Goal: Task Accomplishment & Management: Manage account settings

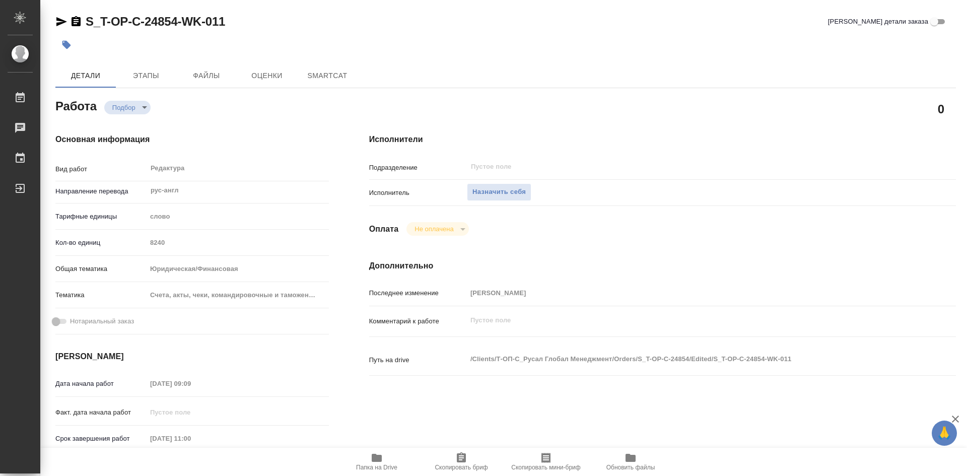
type textarea "x"
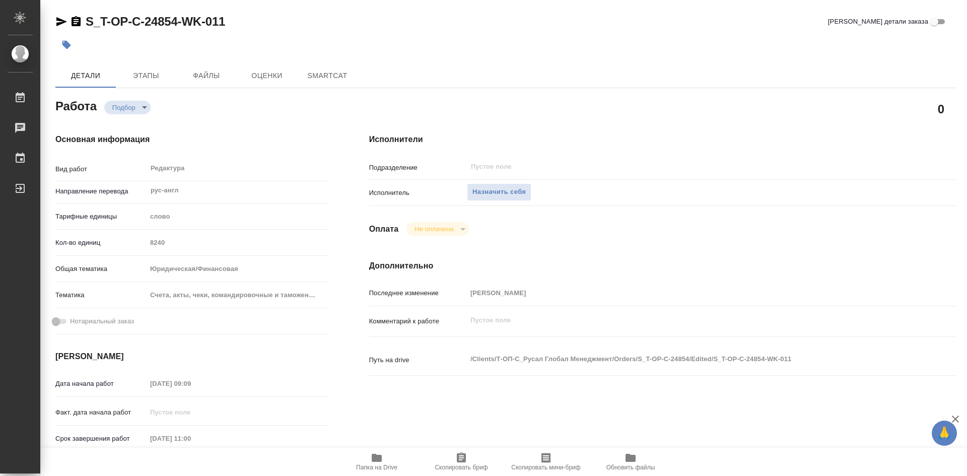
type textarea "x"
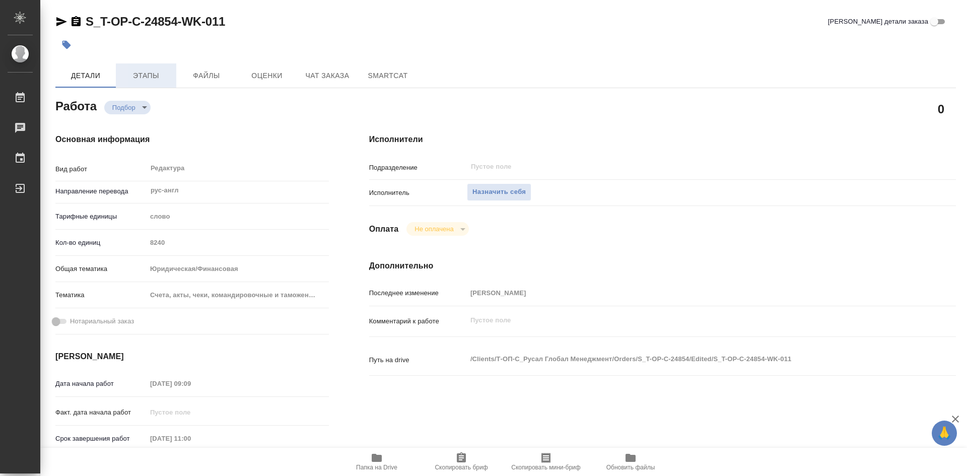
type textarea "x"
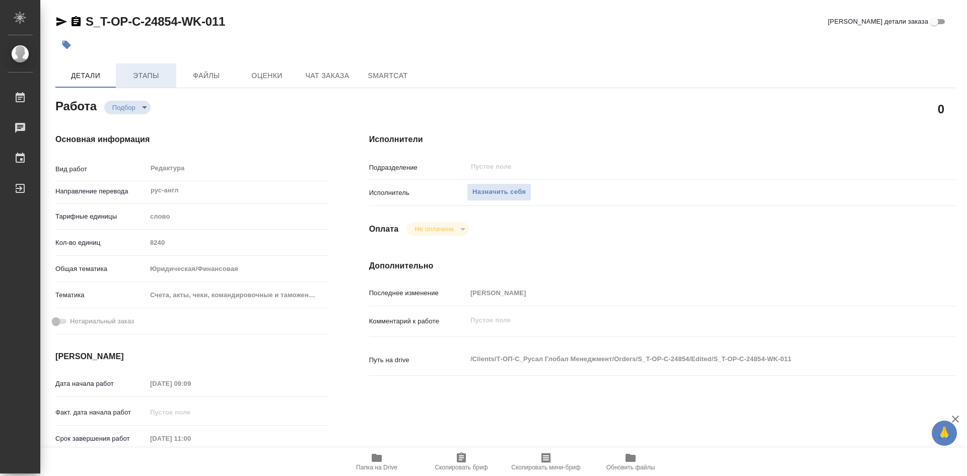
click at [145, 74] on span "Этапы" at bounding box center [146, 76] width 48 height 13
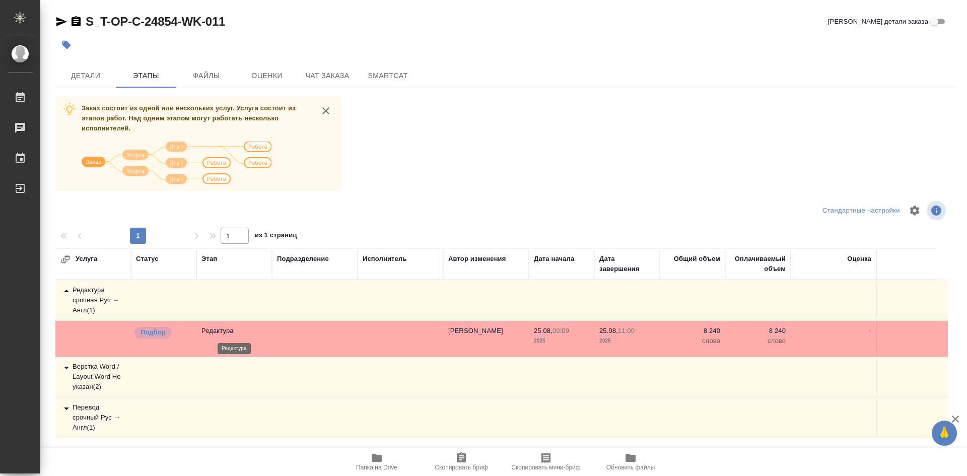
scroll to position [25, 0]
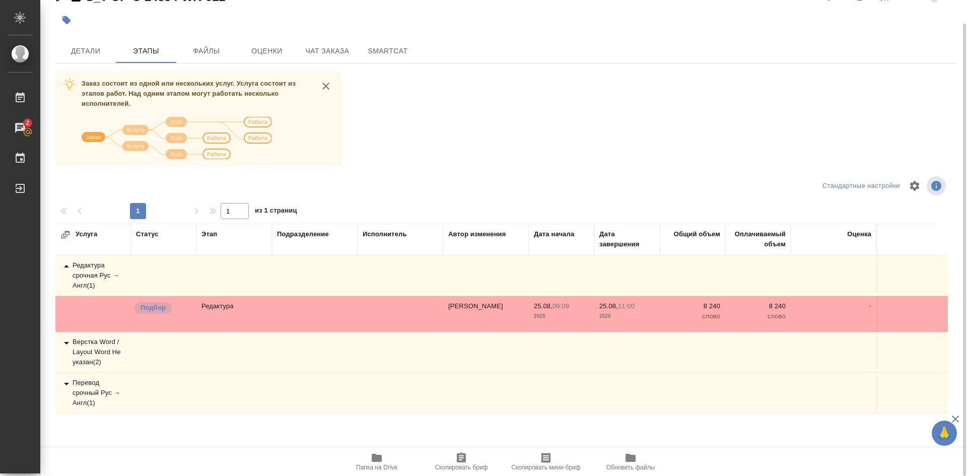
click at [93, 395] on div "Перевод срочный Рус → Англ ( 1 )" at bounding box center [92, 393] width 65 height 30
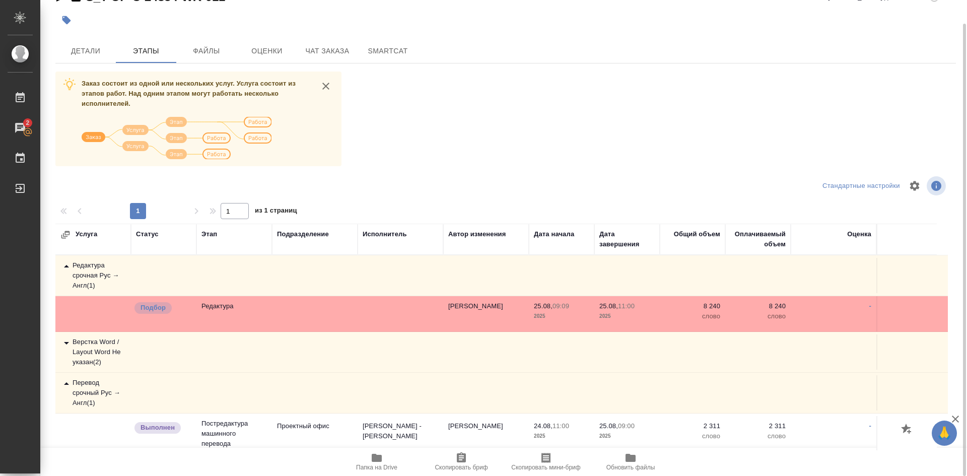
scroll to position [4, 0]
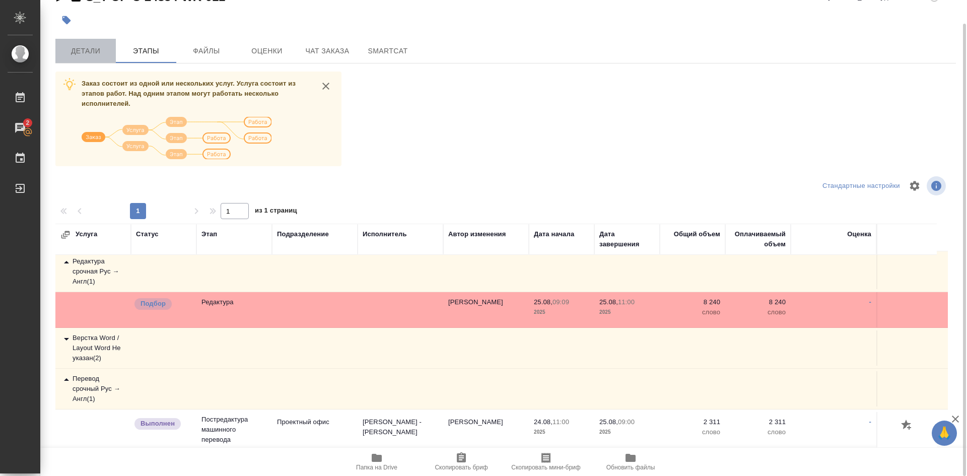
click at [89, 54] on span "Детали" at bounding box center [85, 51] width 48 height 13
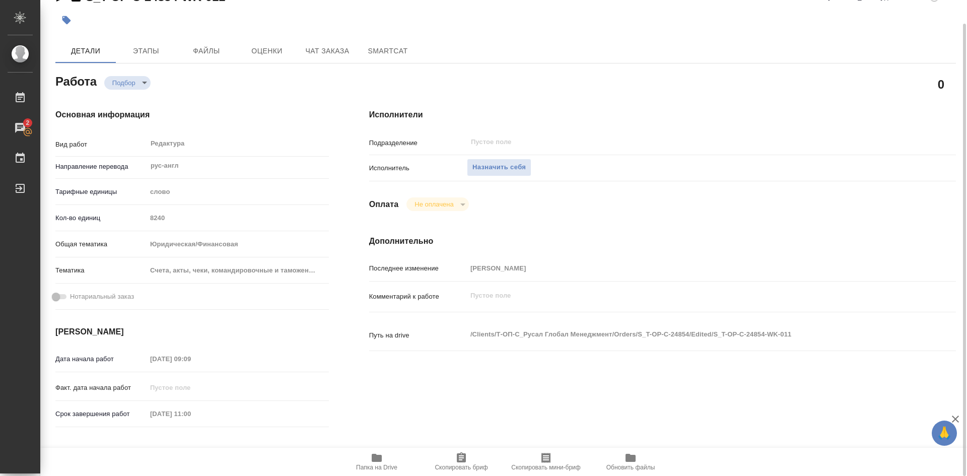
type textarea "x"
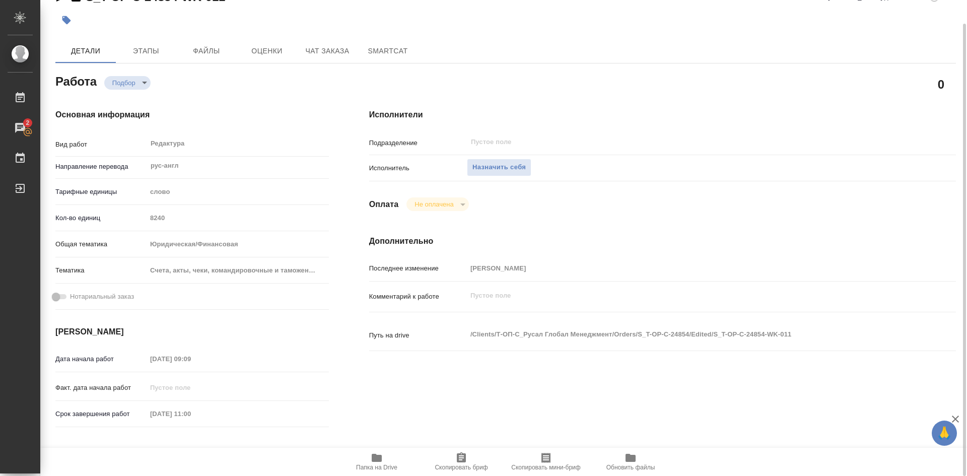
type textarea "x"
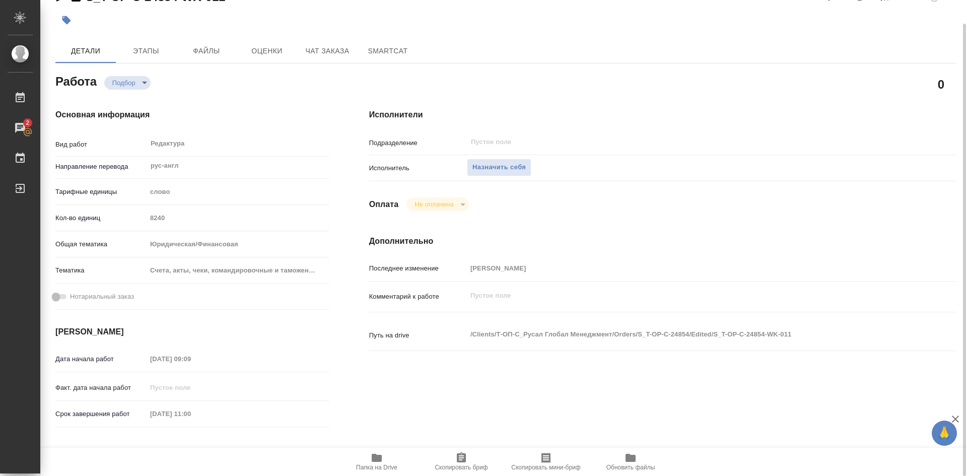
type textarea "x"
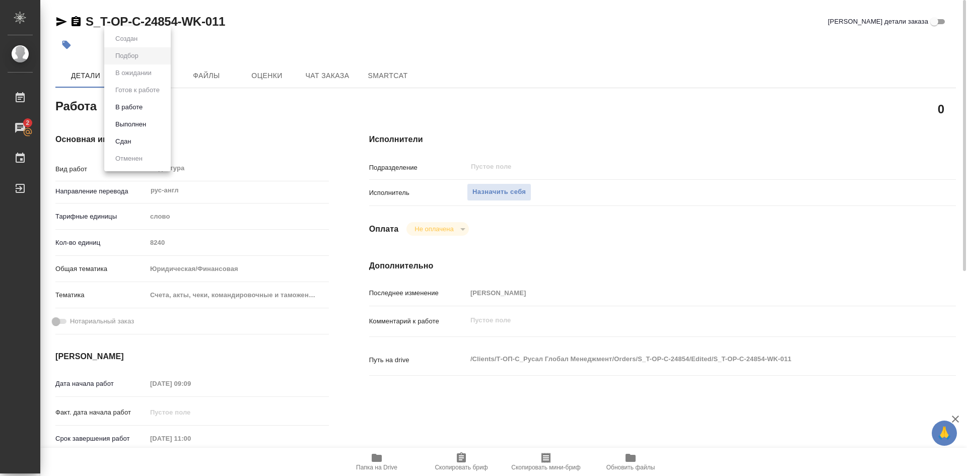
click at [144, 105] on body "🙏 .cls-1 fill:#fff; AWATERA [PERSON_NAME] Работы 2 Чаты График Выйти S_T-OP-C-2…" at bounding box center [483, 238] width 967 height 476
click at [137, 108] on button "В работе" at bounding box center [128, 107] width 33 height 11
type textarea "x"
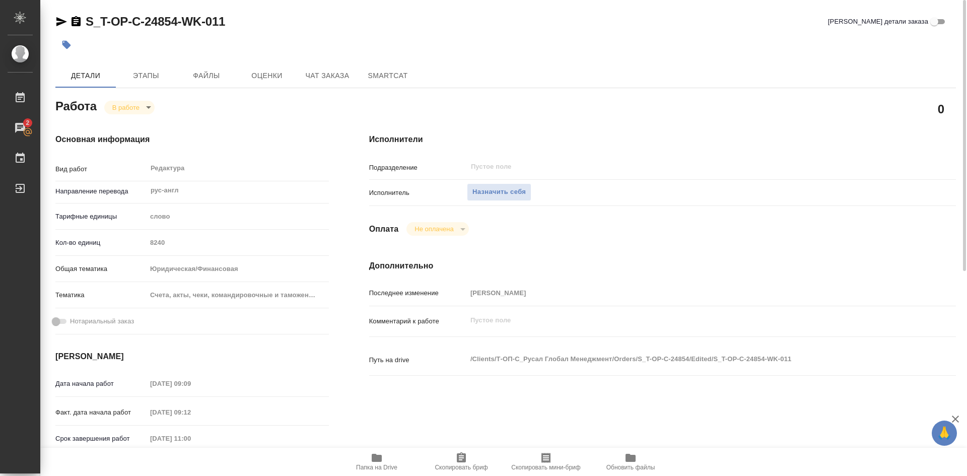
type textarea "x"
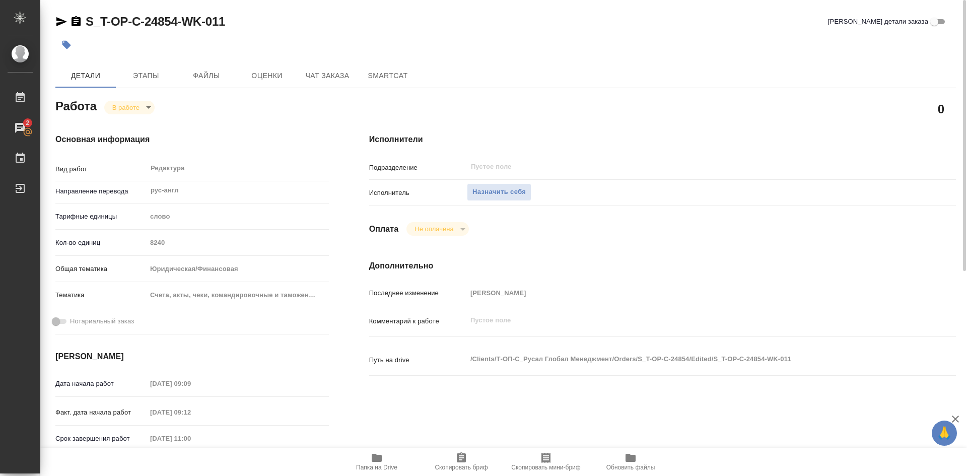
type textarea "x"
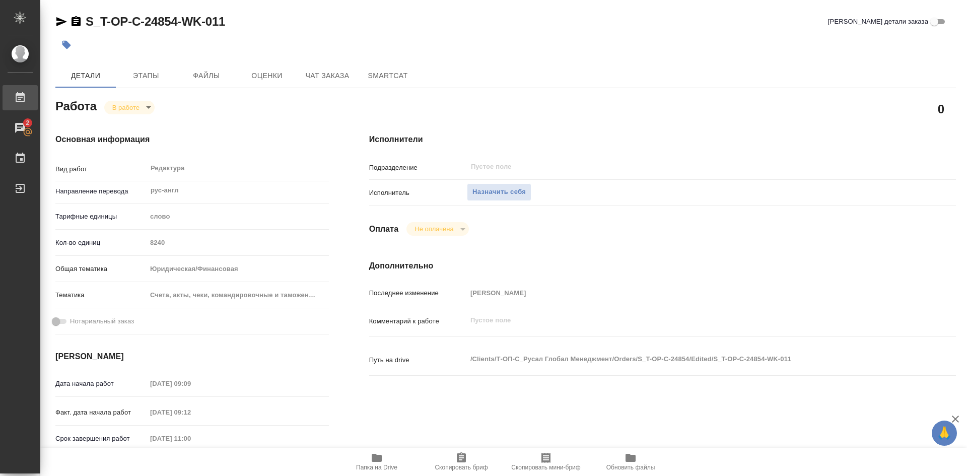
type textarea "x"
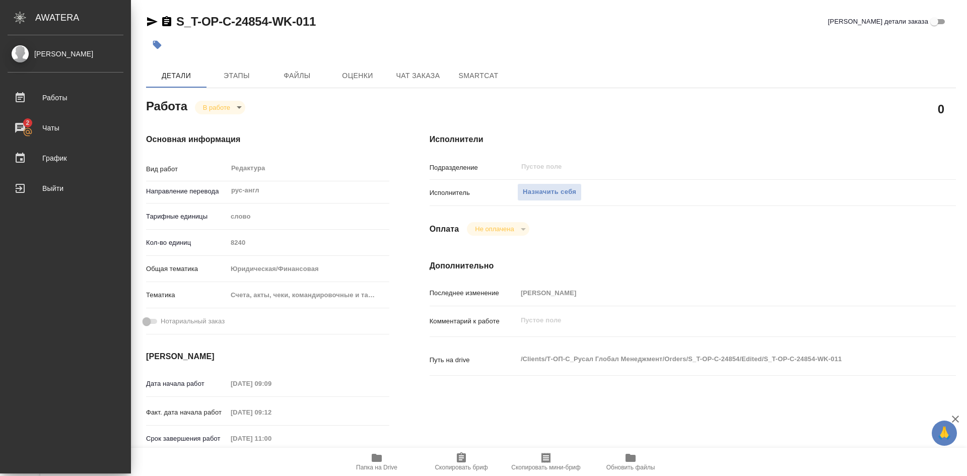
type textarea "x"
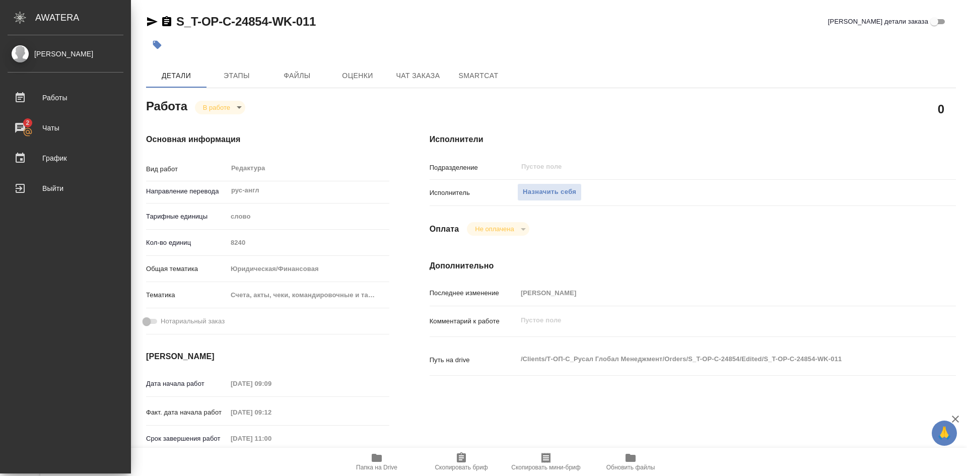
type textarea "x"
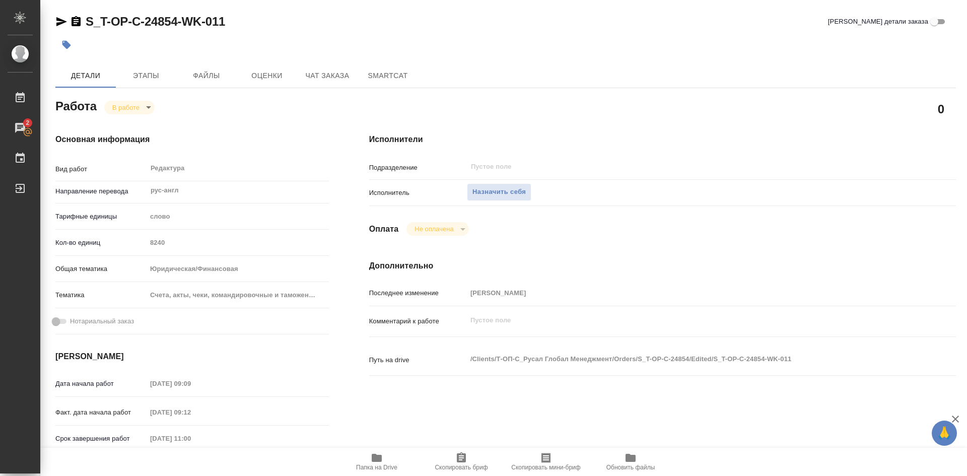
drag, startPoint x: 463, startPoint y: 457, endPoint x: 468, endPoint y: 427, distance: 30.6
click at [463, 457] on icon "button" at bounding box center [461, 457] width 9 height 10
click at [371, 458] on icon "button" at bounding box center [377, 458] width 12 height 12
type textarea "x"
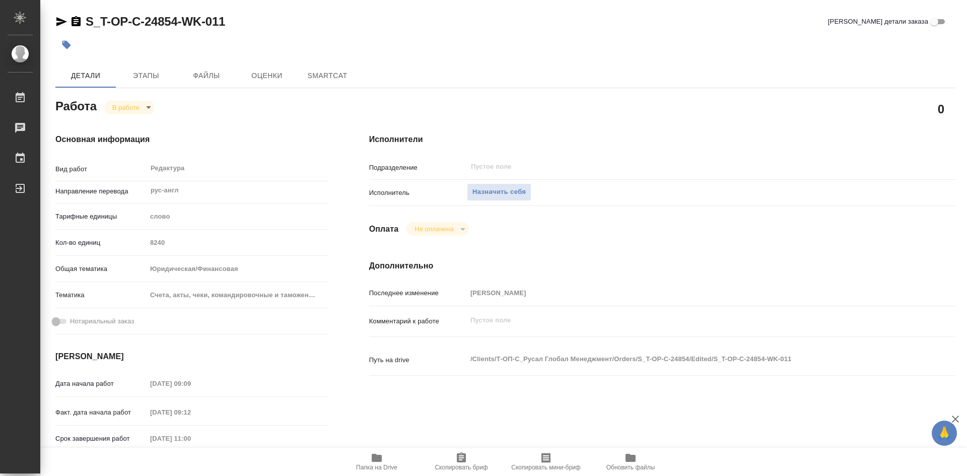
type textarea "x"
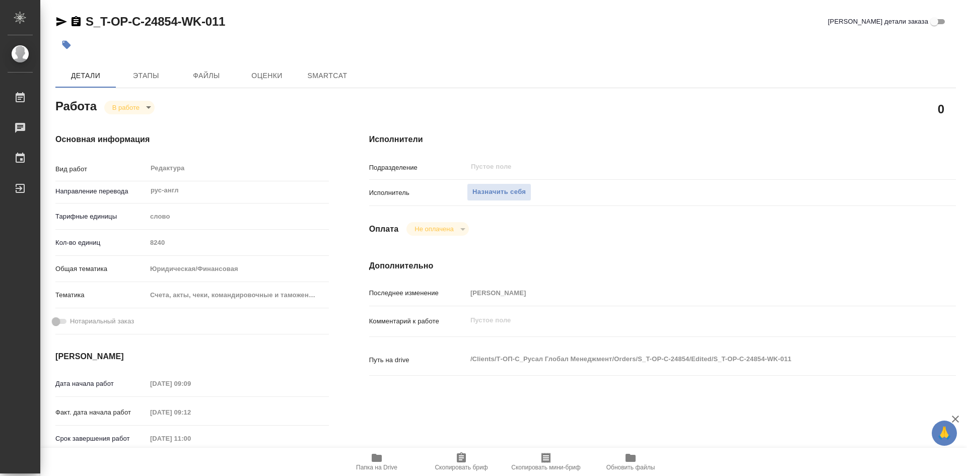
type textarea "x"
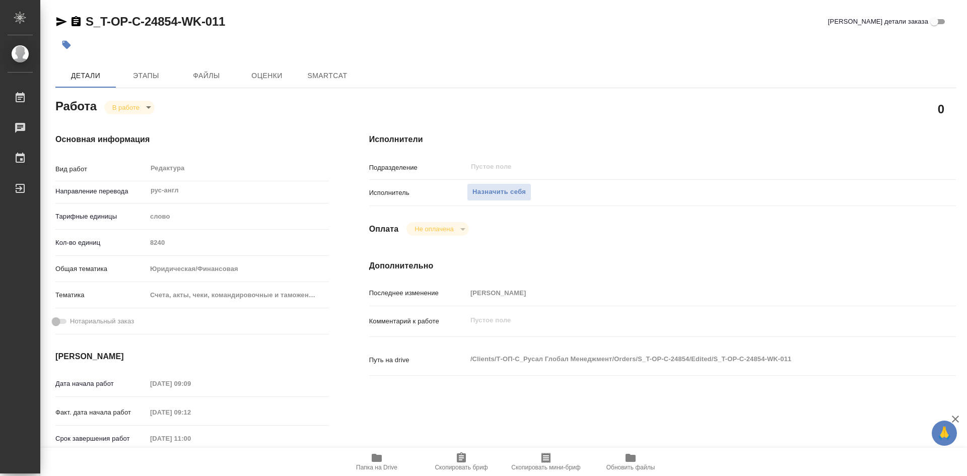
type textarea "x"
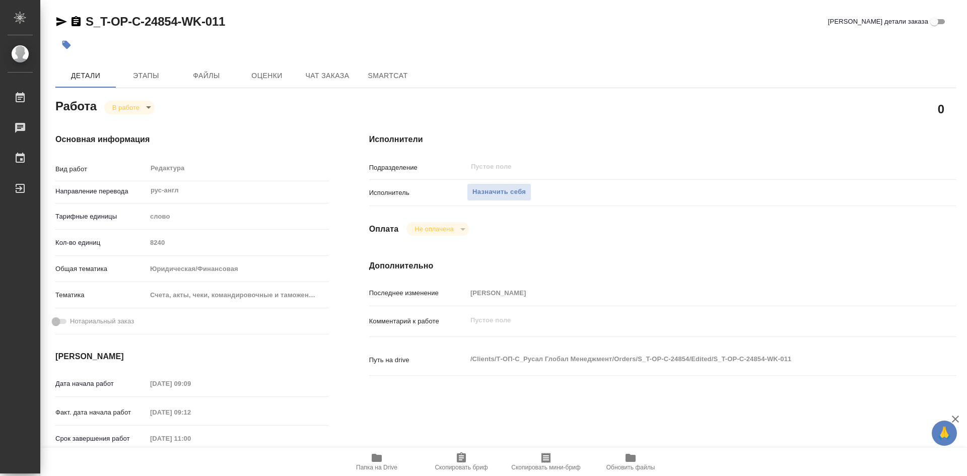
type textarea "x"
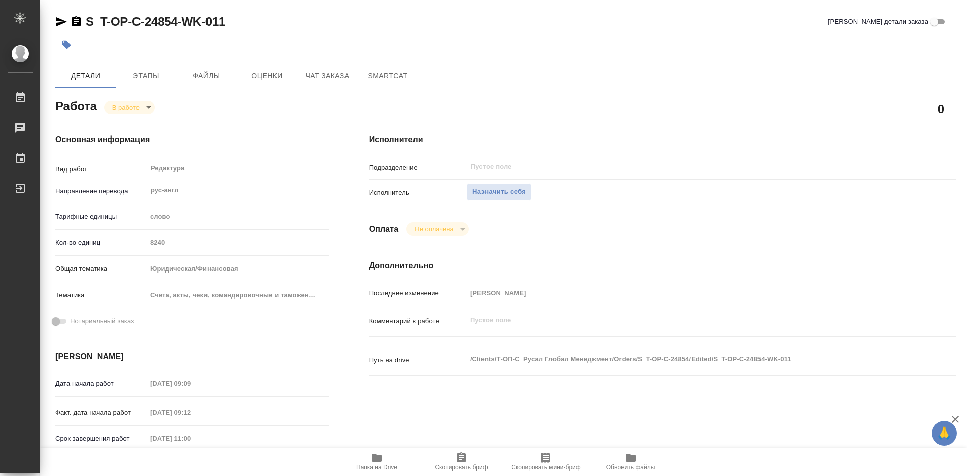
type textarea "x"
click at [513, 195] on span "Назначить себя" at bounding box center [498, 192] width 53 height 12
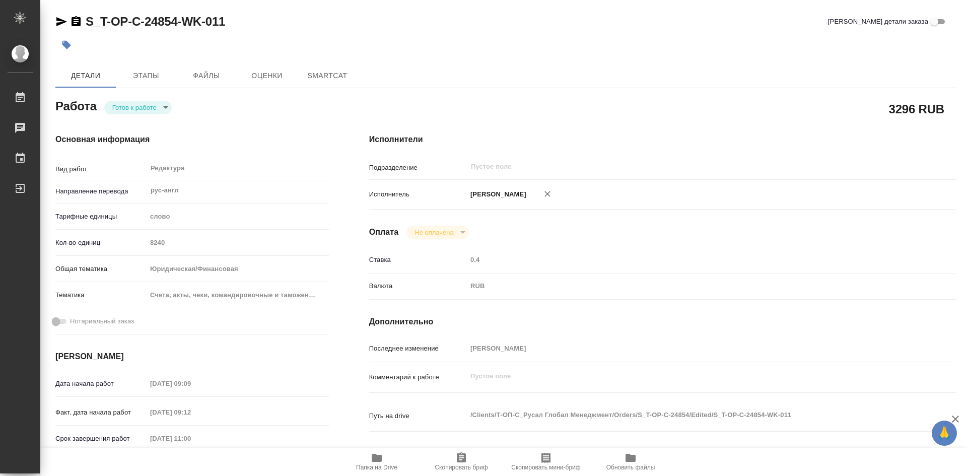
type textarea "x"
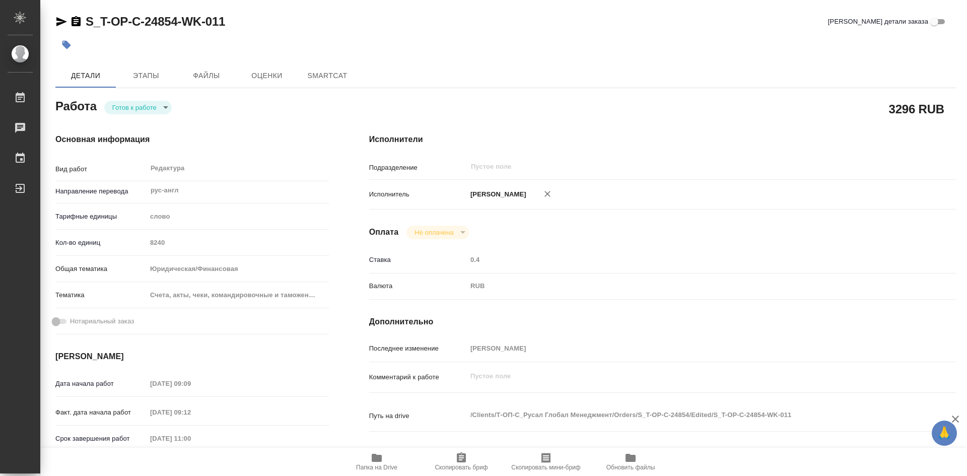
type textarea "x"
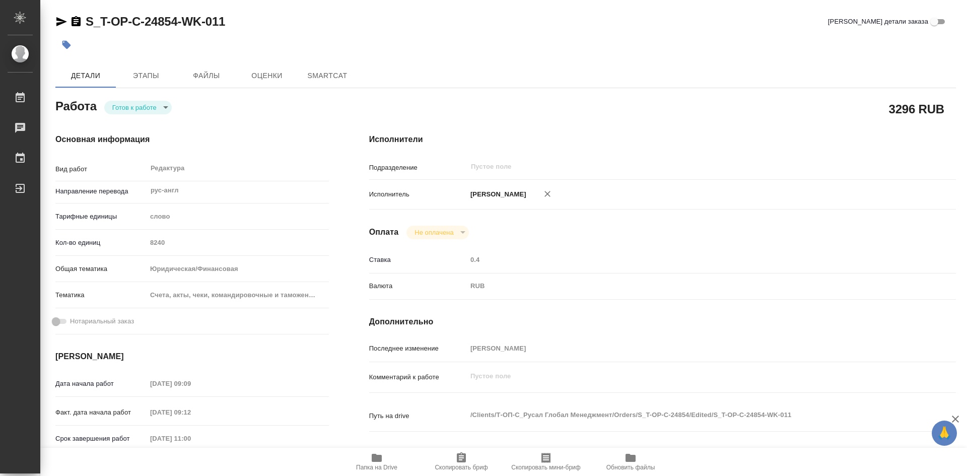
type textarea "x"
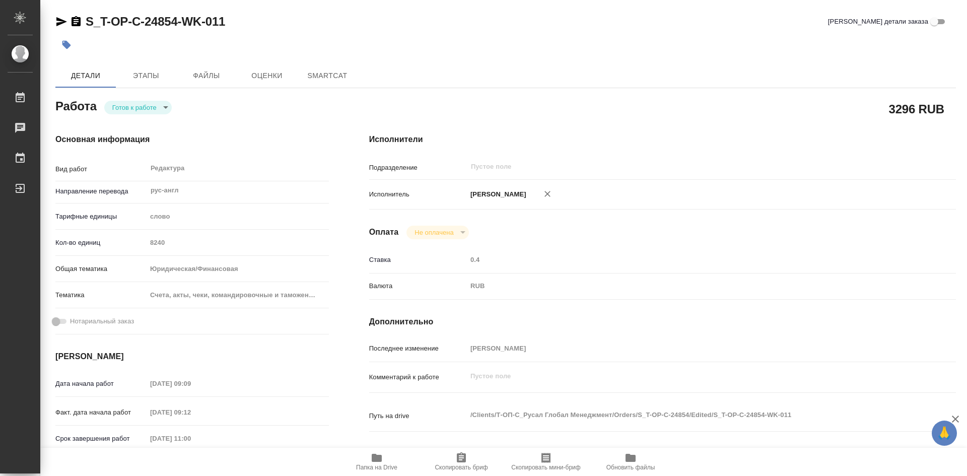
type textarea "x"
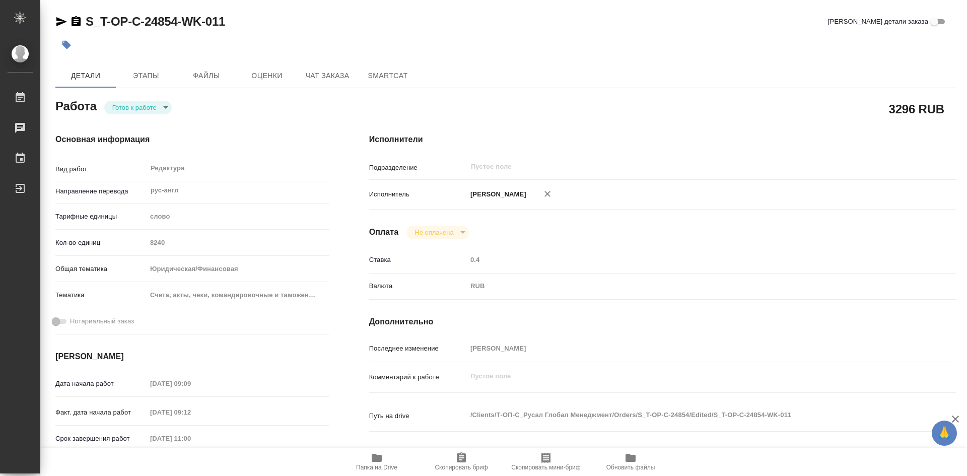
type textarea "x"
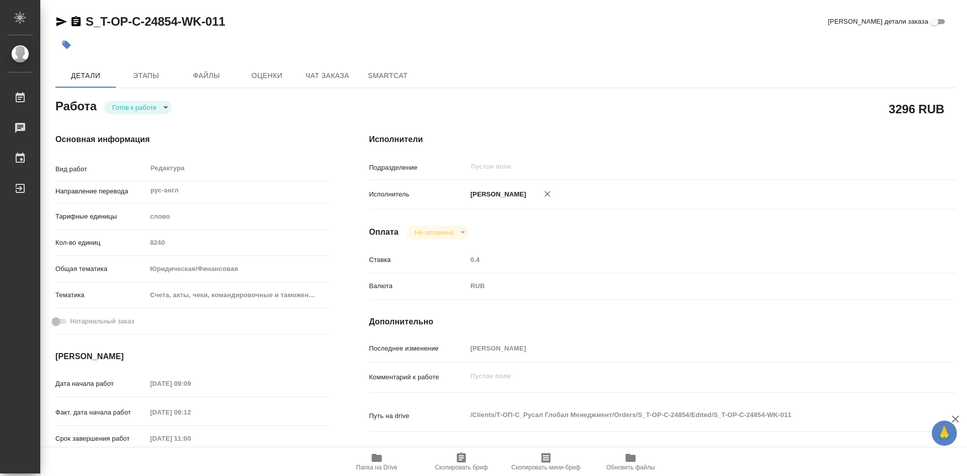
type textarea "x"
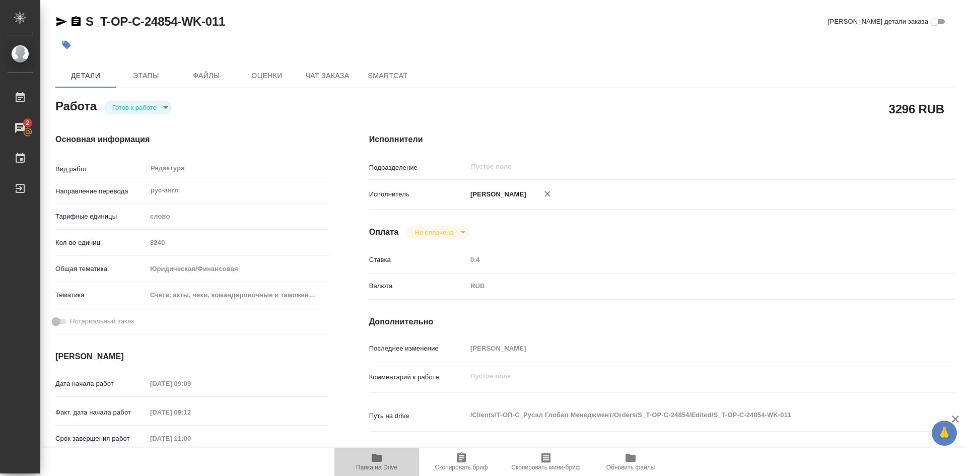
click at [375, 458] on icon "button" at bounding box center [377, 458] width 10 height 8
